Goal: Share content: Share content

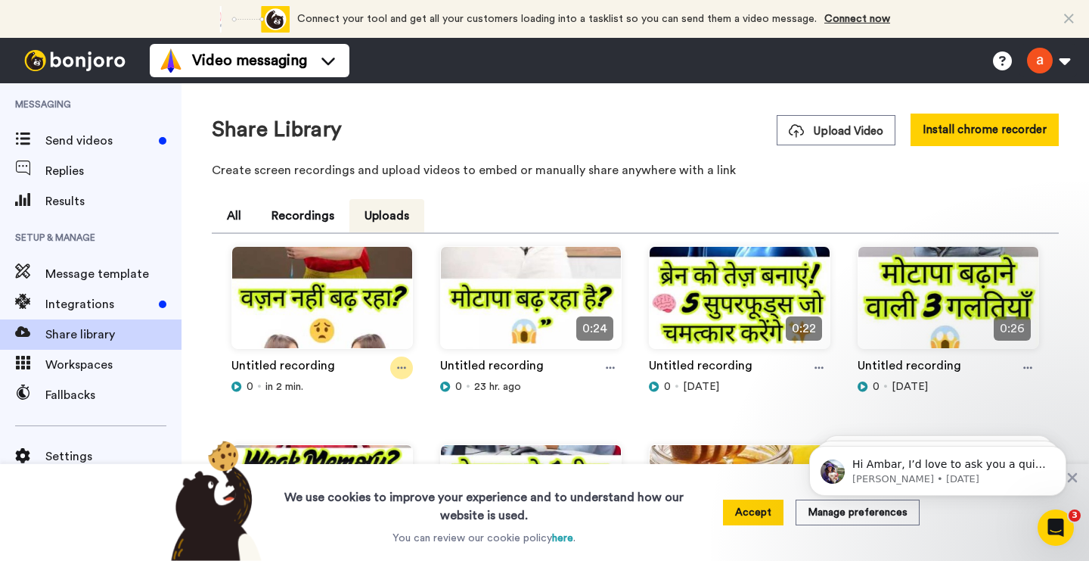
click at [399, 363] on icon at bounding box center [401, 367] width 9 height 11
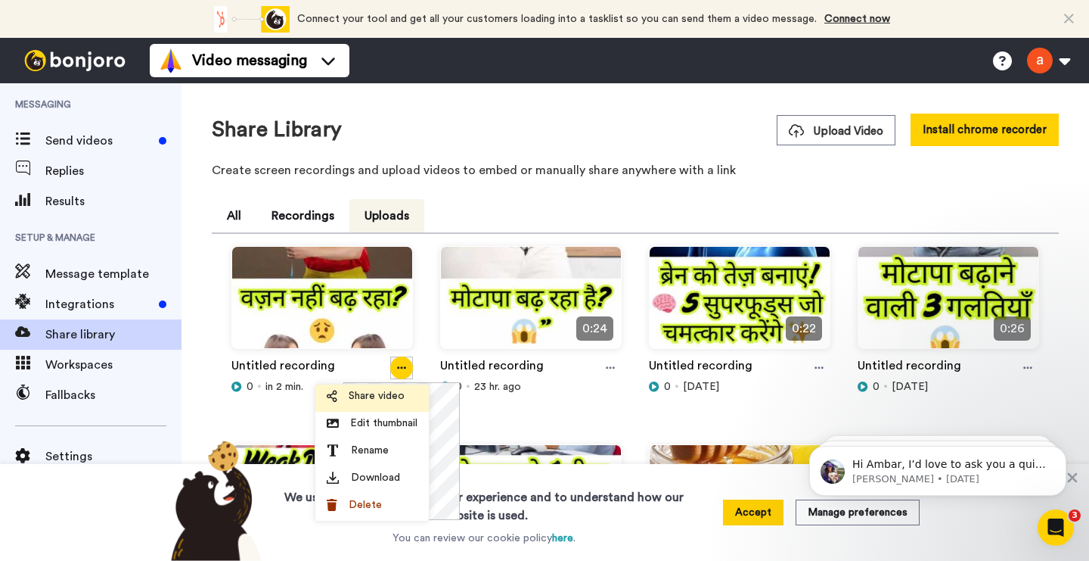
click at [393, 392] on span "Share video" at bounding box center [377, 395] width 56 height 15
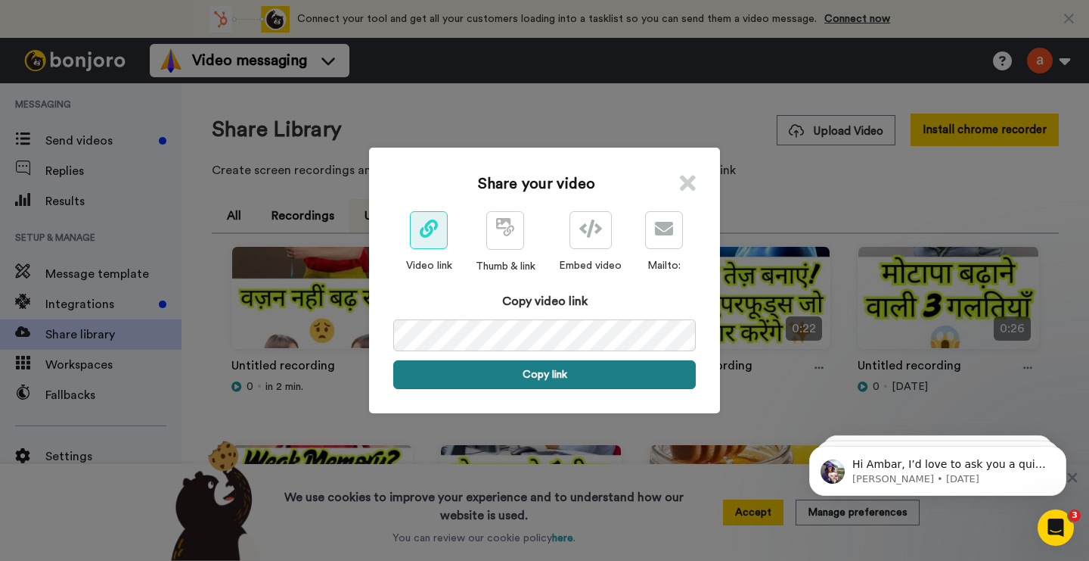
click at [528, 377] on button "Copy link" at bounding box center [544, 374] width 303 height 29
